Goal: Information Seeking & Learning: Learn about a topic

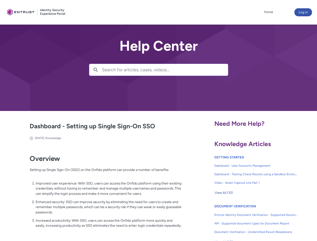
click at [95, 70] on lightning-primitive-icon "button" at bounding box center [95, 69] width 5 height 4
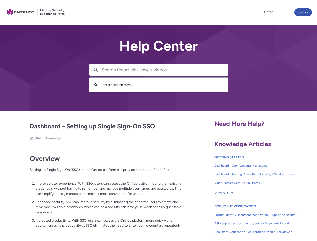
click at [96, 192] on p "Improved user experience: With SSO, users can access the Onfido platform using …" at bounding box center [109, 188] width 146 height 16
click at [223, 192] on span "View All (10)" at bounding box center [223, 193] width 18 height 8
click at [242, 219] on link "API - Supported document types for Document Report" at bounding box center [255, 223] width 83 height 9
